Goal: Task Accomplishment & Management: Manage account settings

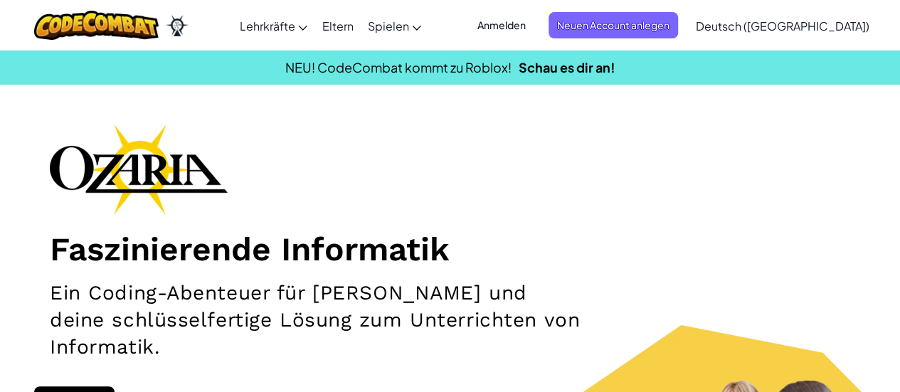
click at [787, 21] on span "Deutsch ([GEOGRAPHIC_DATA])" at bounding box center [783, 25] width 174 height 15
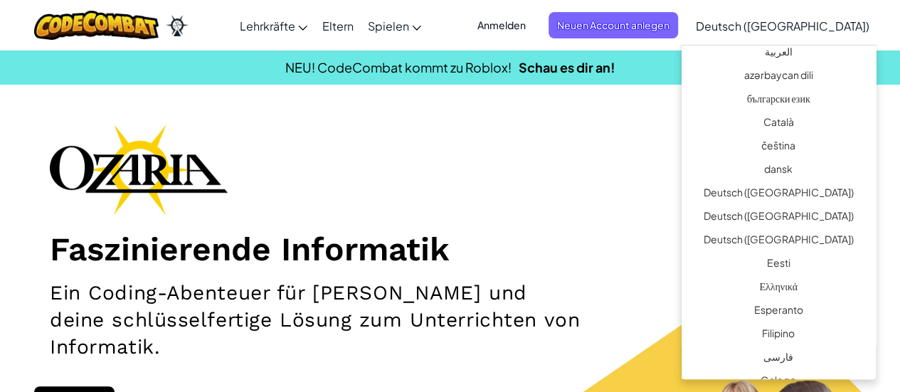
scroll to position [242, 0]
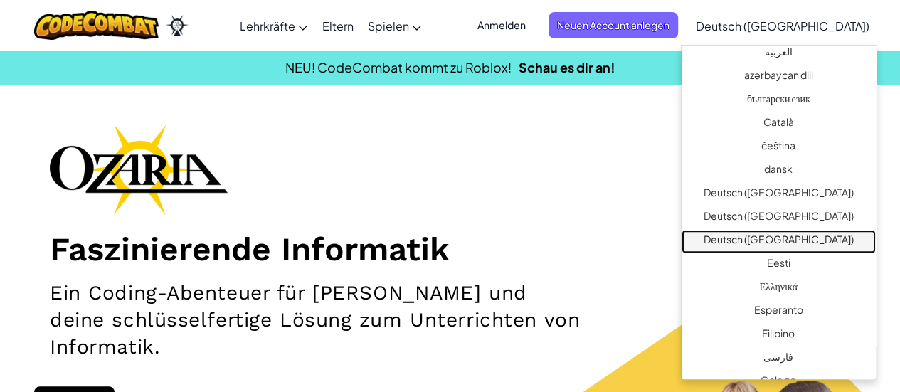
click at [768, 230] on link "Deutsch ([GEOGRAPHIC_DATA])" at bounding box center [778, 241] width 194 height 23
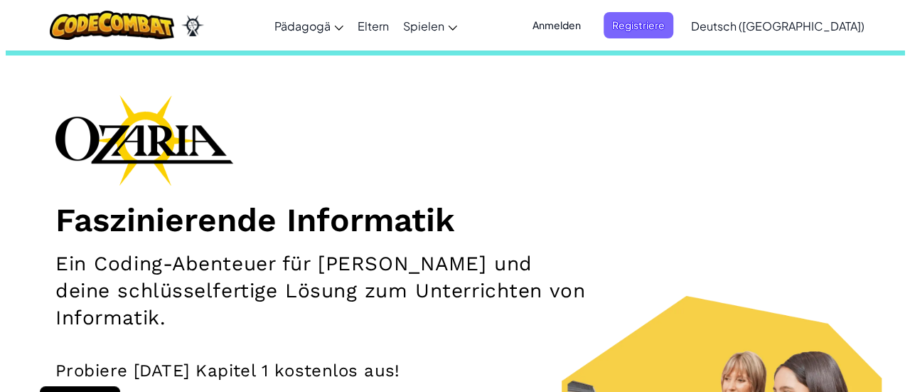
scroll to position [30, 0]
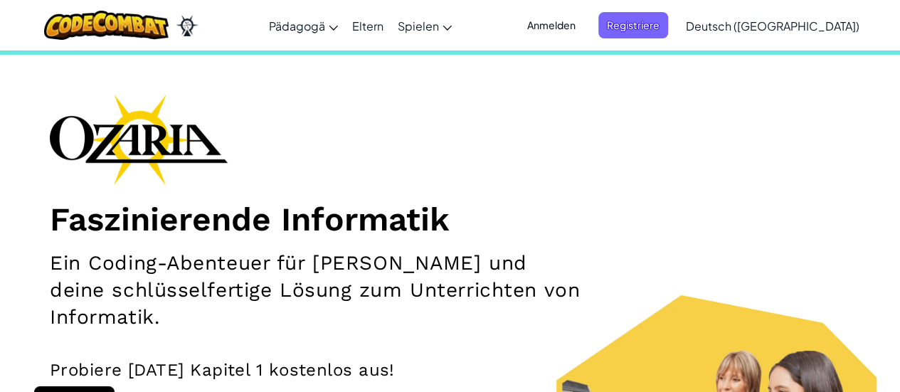
click at [584, 25] on span "Anmelden" at bounding box center [550, 25] width 65 height 26
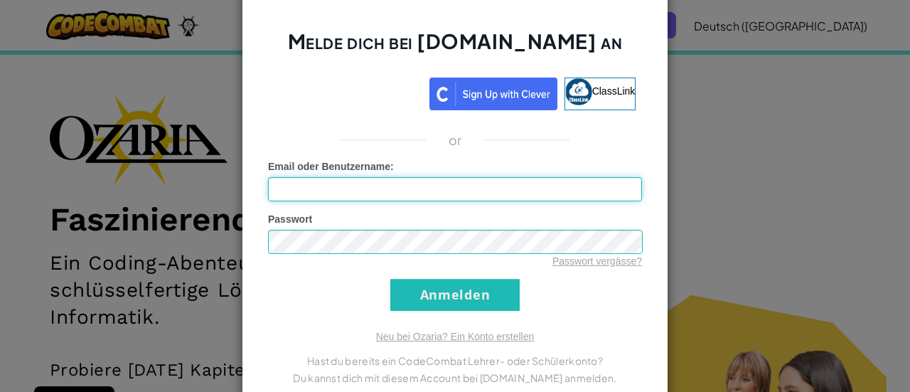
type input "NoraRechberger"
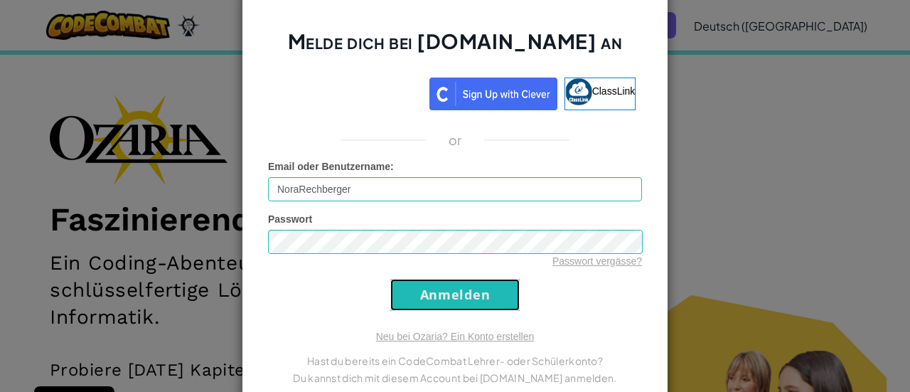
click at [425, 299] on input "Anmelden" at bounding box center [454, 295] width 129 height 32
